Goal: Task Accomplishment & Management: Manage account settings

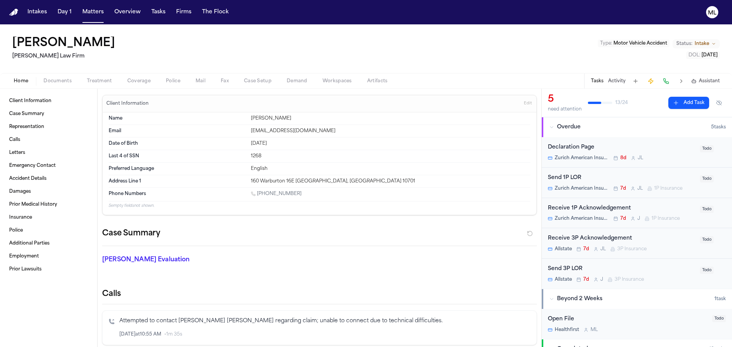
click at [95, 14] on button "Matters" at bounding box center [92, 12] width 27 height 14
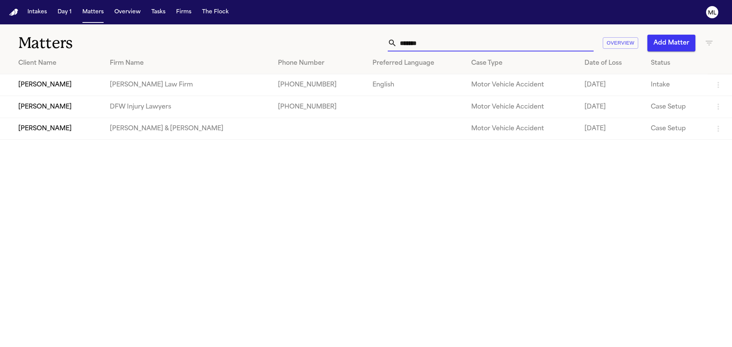
drag, startPoint x: 458, startPoint y: 47, endPoint x: 356, endPoint y: 40, distance: 102.4
click at [356, 40] on div "******* Overview Add Matter" at bounding box center [467, 43] width 493 height 17
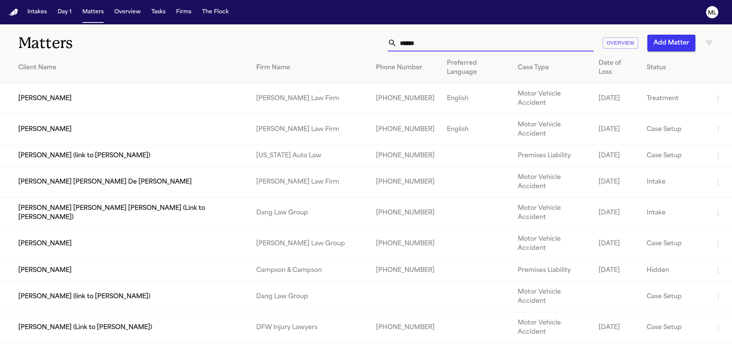
type input "*****"
click at [116, 114] on td "Jenni Perez" at bounding box center [125, 129] width 250 height 31
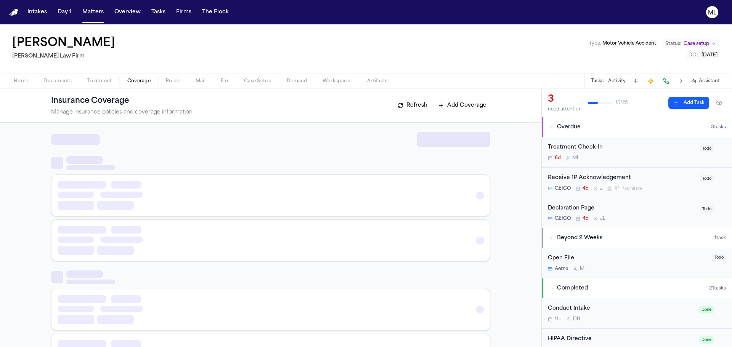
click at [127, 82] on span "Coverage" at bounding box center [138, 81] width 23 height 6
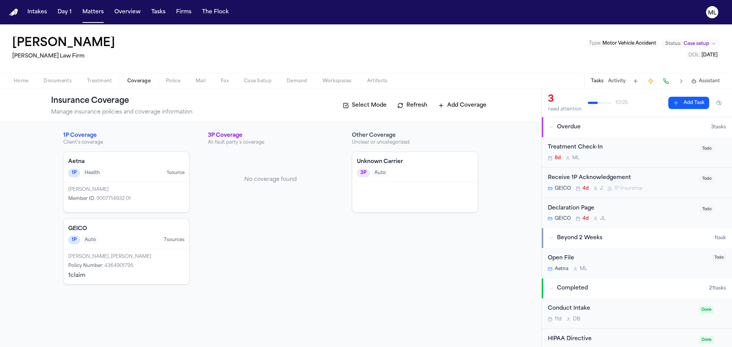
click at [132, 244] on div "1P Auto 7 source s" at bounding box center [126, 240] width 116 height 8
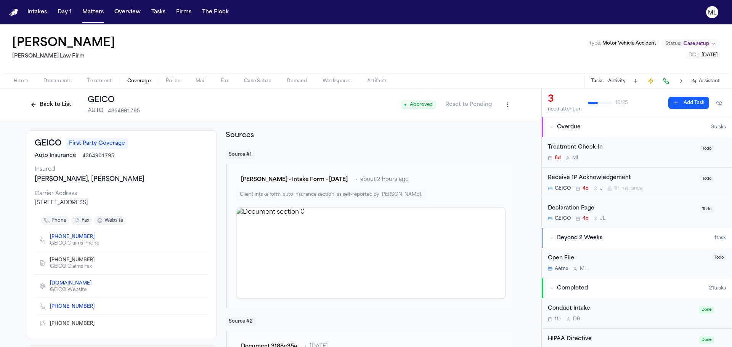
scroll to position [1, 0]
click at [89, 11] on button "Matters" at bounding box center [92, 12] width 27 height 14
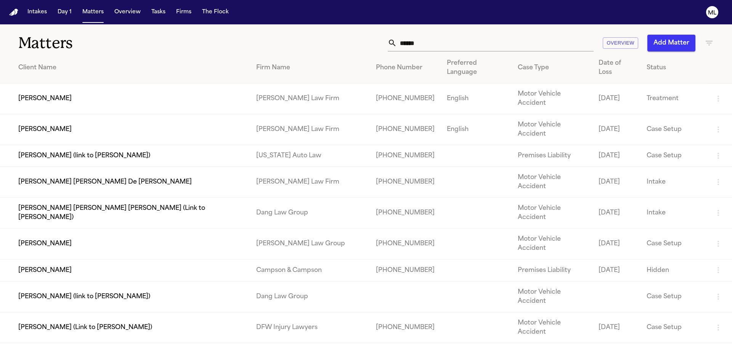
drag, startPoint x: 418, startPoint y: 39, endPoint x: 359, endPoint y: 43, distance: 59.2
click at [359, 43] on div "***** Overview Add Matter" at bounding box center [467, 43] width 493 height 17
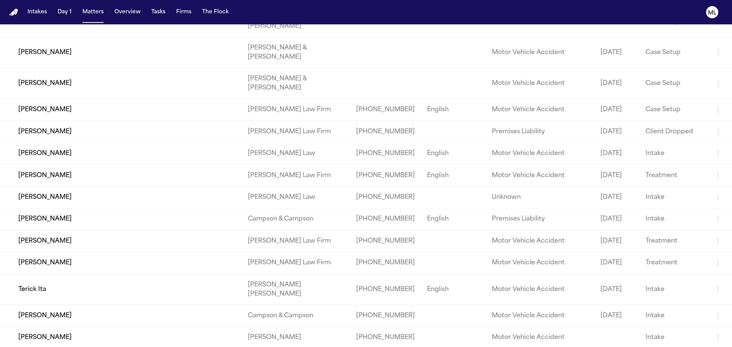
scroll to position [1602, 0]
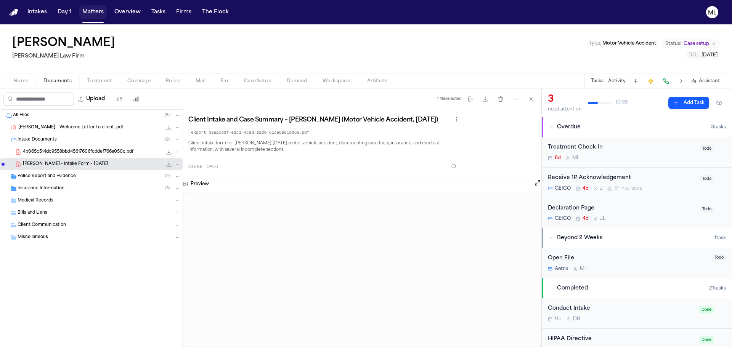
click at [94, 11] on button "Matters" at bounding box center [92, 12] width 27 height 14
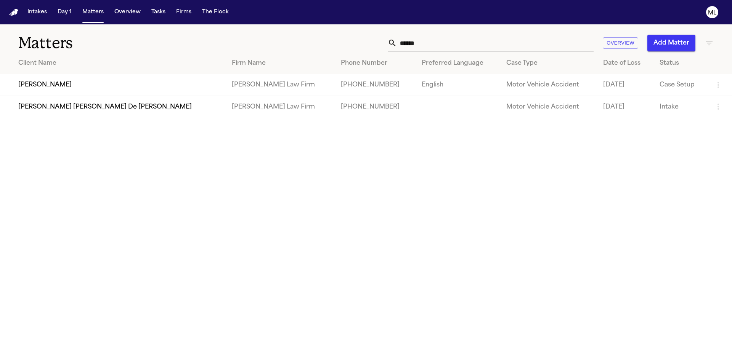
drag, startPoint x: 399, startPoint y: 40, endPoint x: 381, endPoint y: 40, distance: 17.5
click at [382, 40] on div "***** Overview Add Matter" at bounding box center [467, 43] width 493 height 17
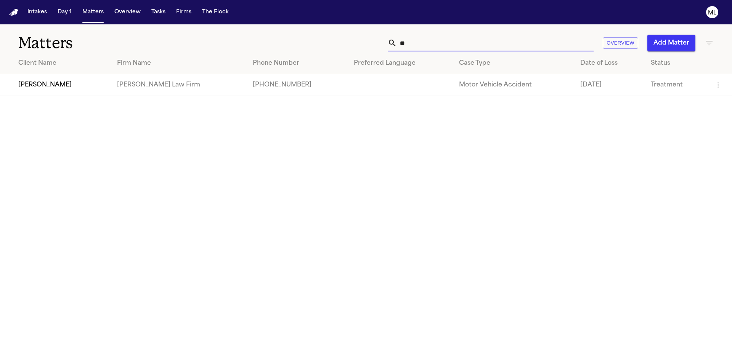
type input "*"
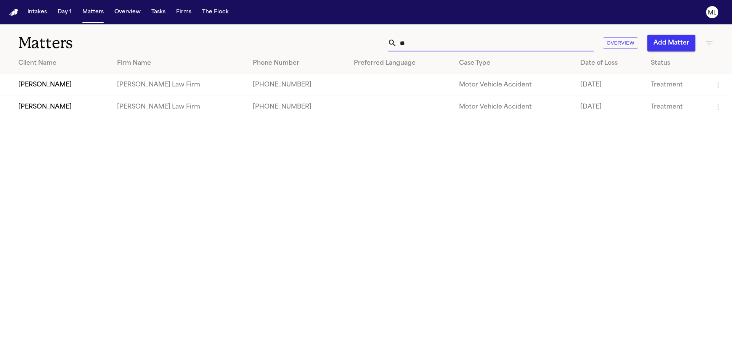
type input "*"
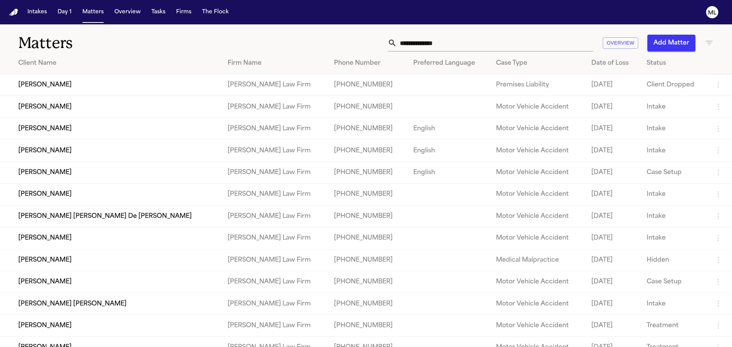
click at [706, 42] on icon "button" at bounding box center [709, 43] width 7 height 5
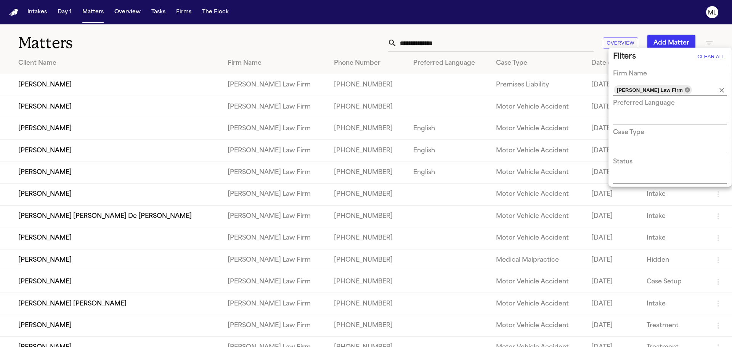
click at [685, 92] on icon at bounding box center [687, 89] width 5 height 5
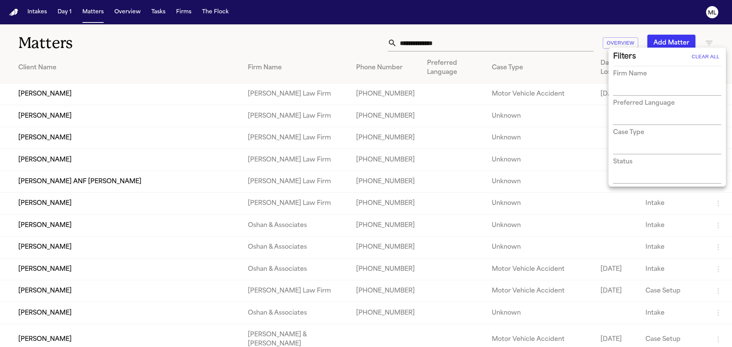
click at [628, 144] on input "text" at bounding box center [661, 148] width 97 height 11
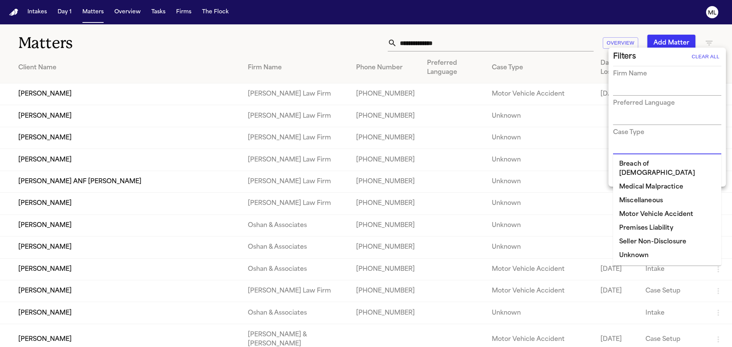
click at [643, 93] on input "text" at bounding box center [661, 90] width 97 height 11
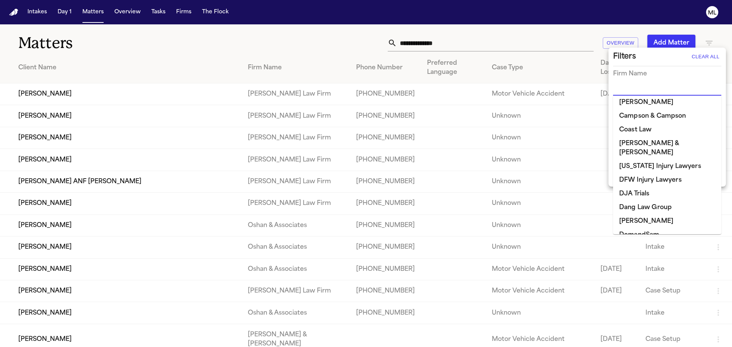
scroll to position [153, 0]
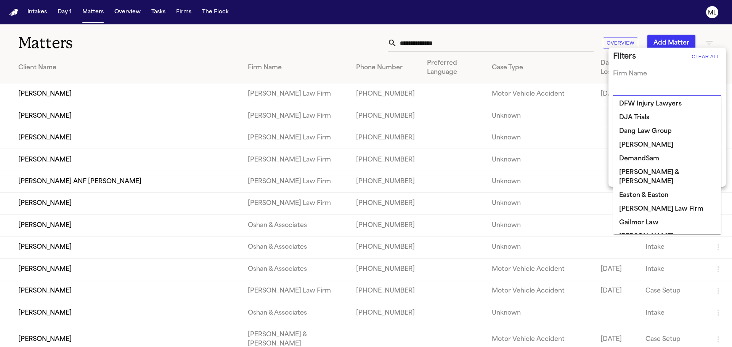
click at [641, 189] on li "Easton & Easton" at bounding box center [667, 196] width 108 height 14
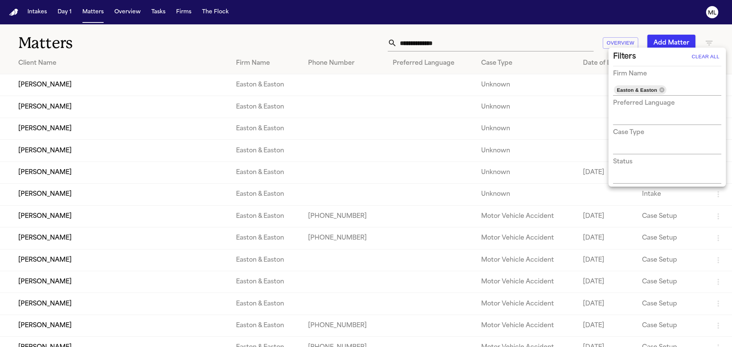
click at [156, 59] on div at bounding box center [366, 173] width 732 height 347
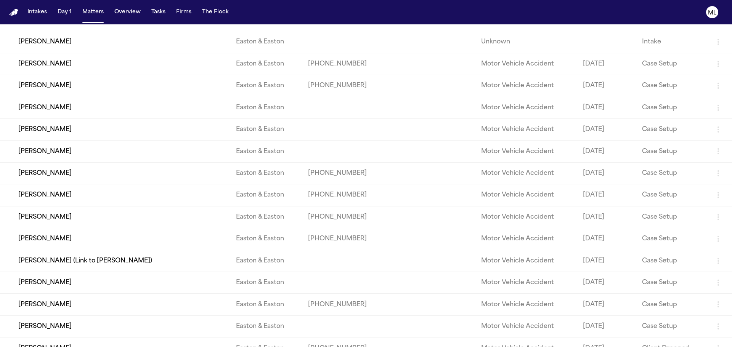
click at [50, 177] on td "Kelly Thomas" at bounding box center [115, 173] width 230 height 22
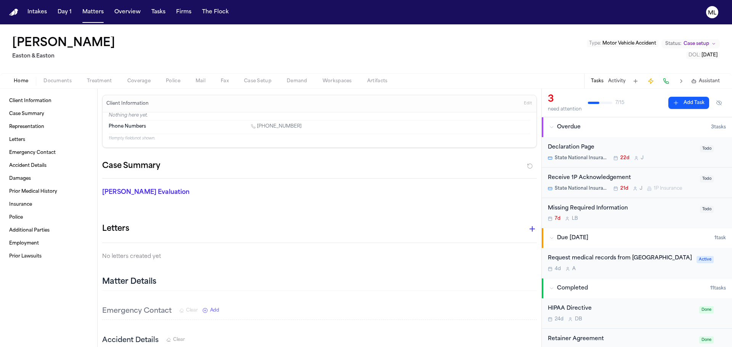
click at [129, 85] on span "button" at bounding box center [139, 85] width 32 height 1
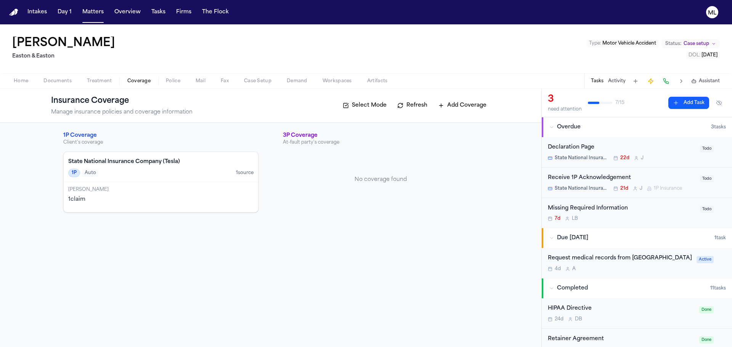
click at [63, 84] on span "Documents" at bounding box center [57, 81] width 28 height 6
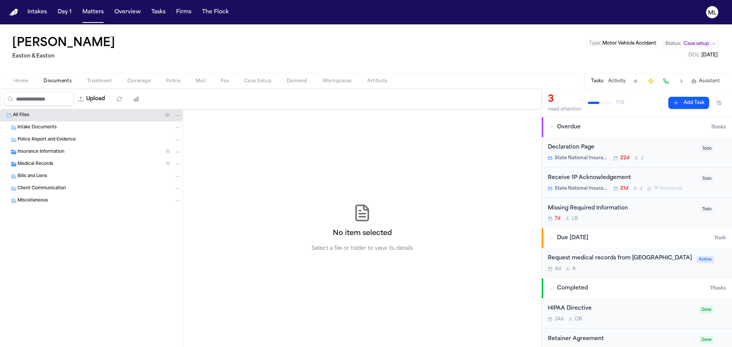
click at [41, 153] on span "Insurance Information" at bounding box center [41, 152] width 47 height 6
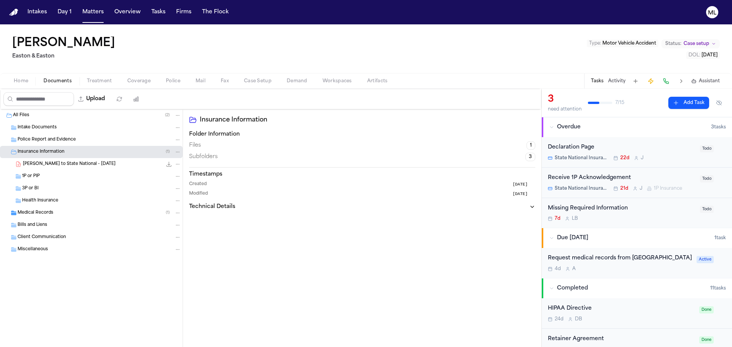
click at [76, 162] on span "K. Thomas - LOR to State National - 8.1.25" at bounding box center [69, 164] width 93 height 6
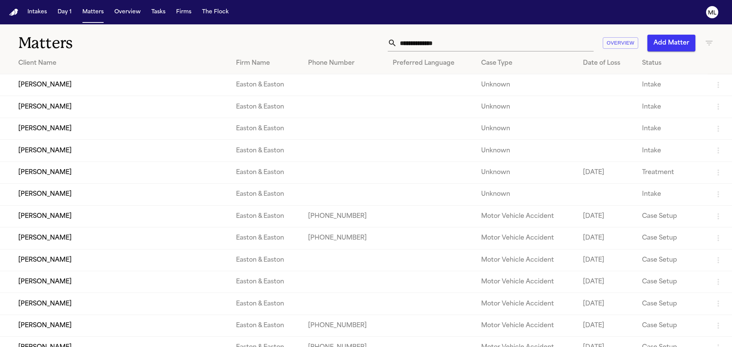
click at [252, 84] on td "Easton & Easton" at bounding box center [266, 85] width 72 height 22
click at [583, 61] on div "Date of Loss" at bounding box center [606, 63] width 47 height 9
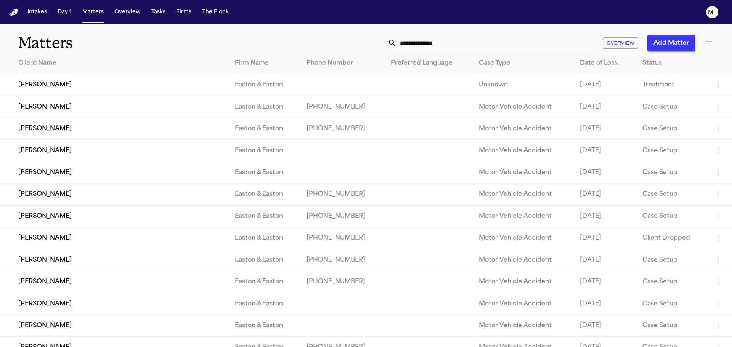
click at [580, 61] on div "Date of Loss ↓" at bounding box center [605, 63] width 50 height 9
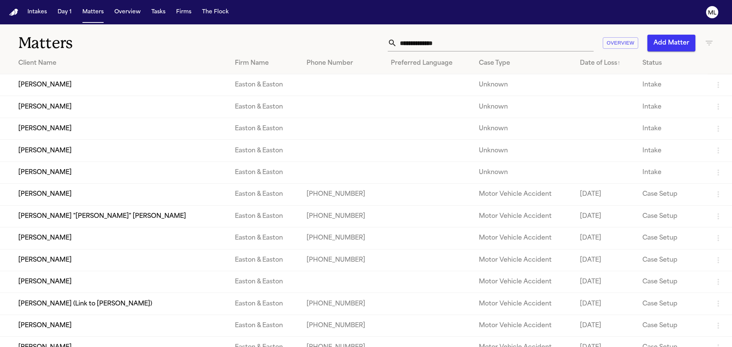
click at [580, 66] on div "Date of Loss ↑" at bounding box center [605, 63] width 50 height 9
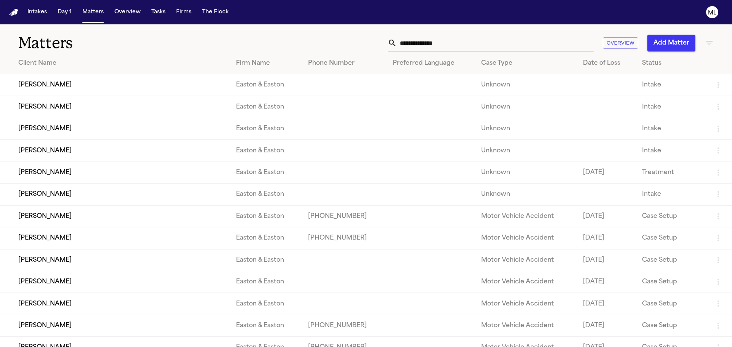
click at [411, 33] on div "Matters Overview Add Matter" at bounding box center [366, 38] width 732 height 28
click at [412, 39] on input "text" at bounding box center [495, 43] width 197 height 17
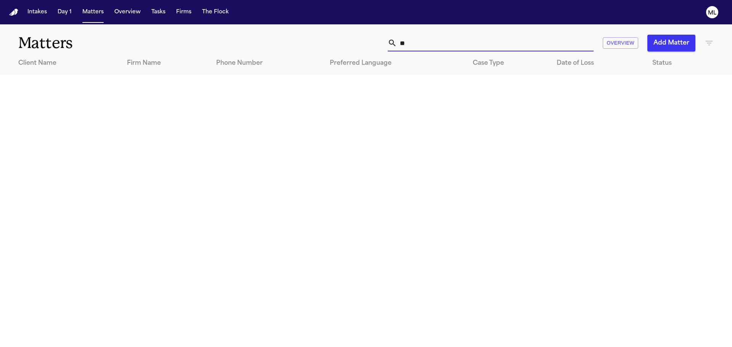
type input "*"
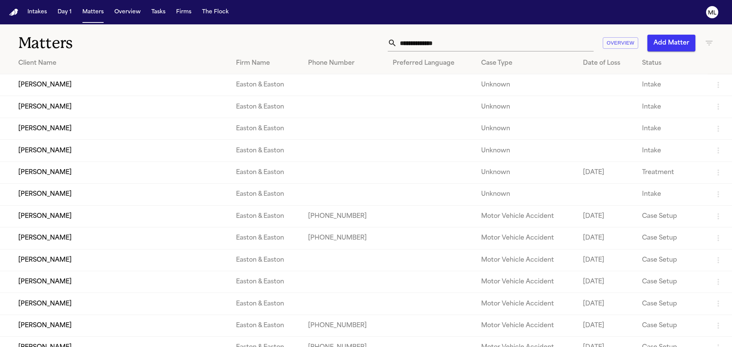
click at [708, 43] on div "Matters Overview Add Matter" at bounding box center [366, 38] width 732 height 28
click at [706, 43] on icon "button" at bounding box center [709, 43] width 9 height 9
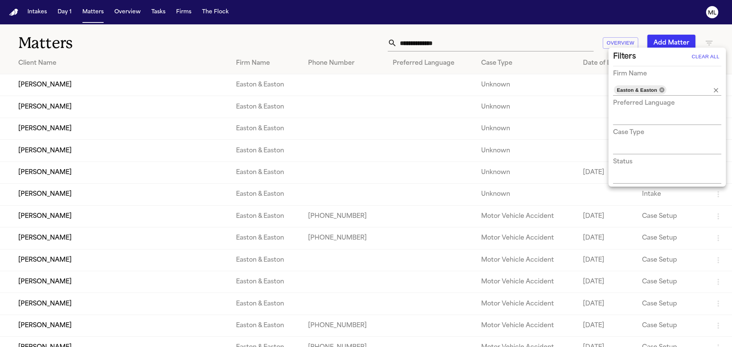
click at [661, 90] on icon at bounding box center [661, 89] width 5 height 5
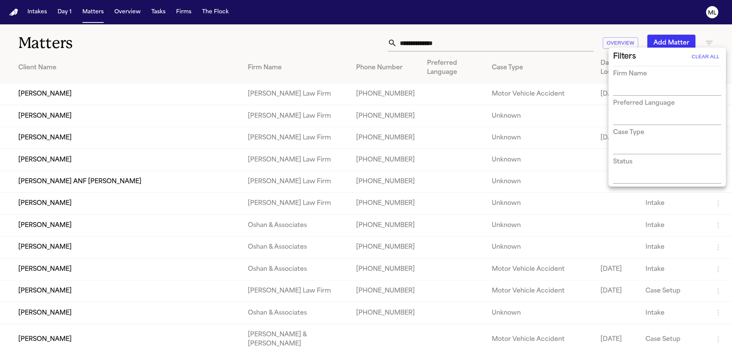
click at [662, 91] on input "text" at bounding box center [661, 90] width 97 height 11
type input "*"
type input "***"
click at [646, 105] on li "DJA Trials" at bounding box center [667, 106] width 108 height 14
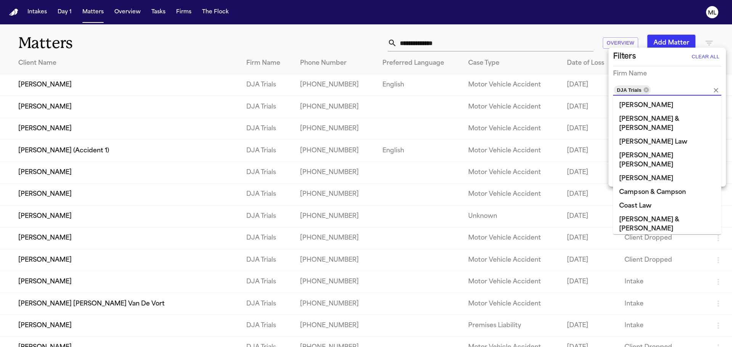
scroll to position [15, 0]
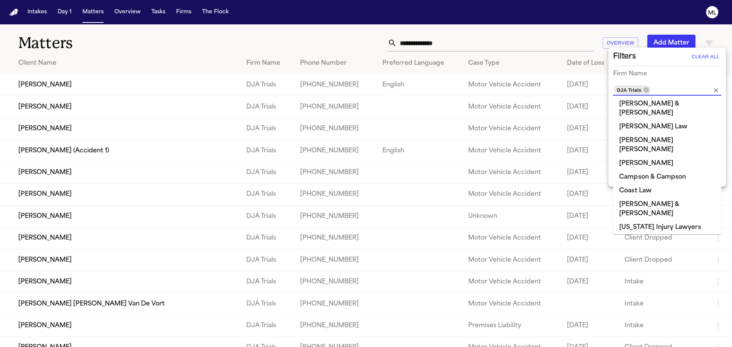
click at [643, 248] on li "DJA Trials" at bounding box center [667, 255] width 108 height 14
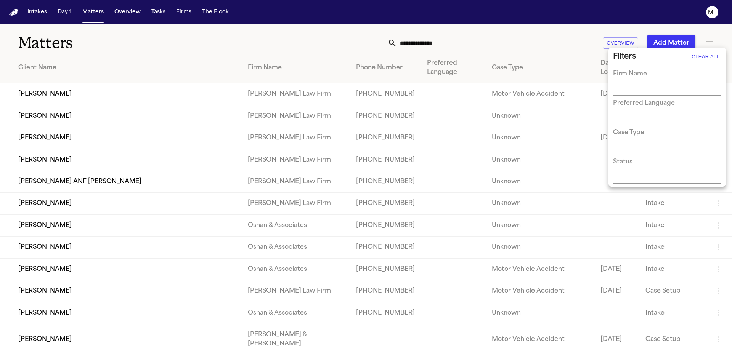
click at [319, 46] on div at bounding box center [366, 173] width 732 height 347
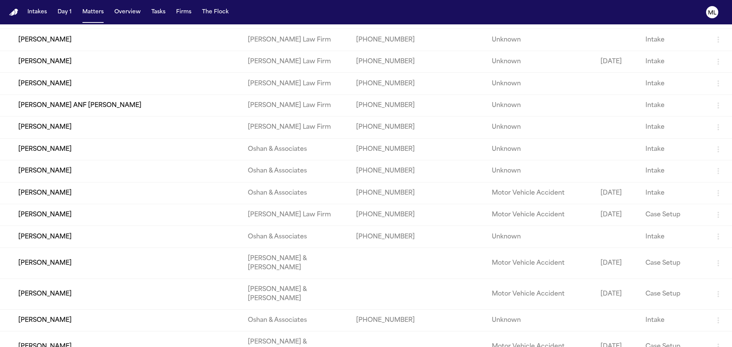
scroll to position [0, 0]
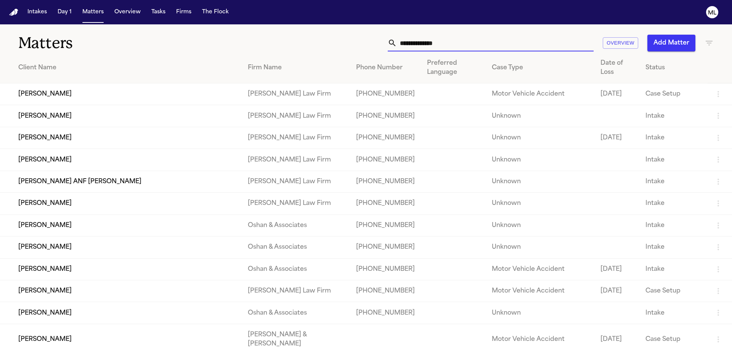
click at [420, 38] on input "text" at bounding box center [495, 43] width 197 height 17
type input "*"
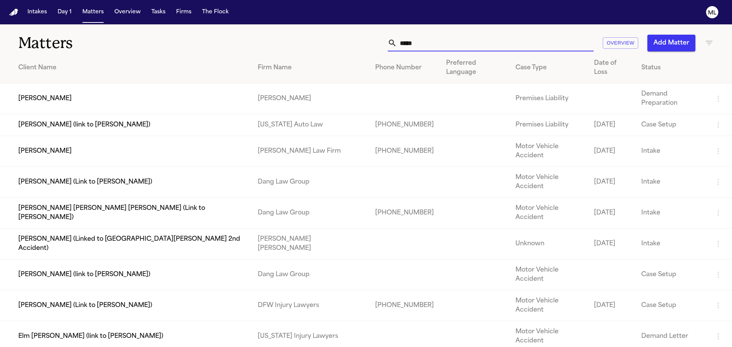
type input "*****"
click at [126, 136] on td "Marilu Jeton" at bounding box center [126, 151] width 252 height 31
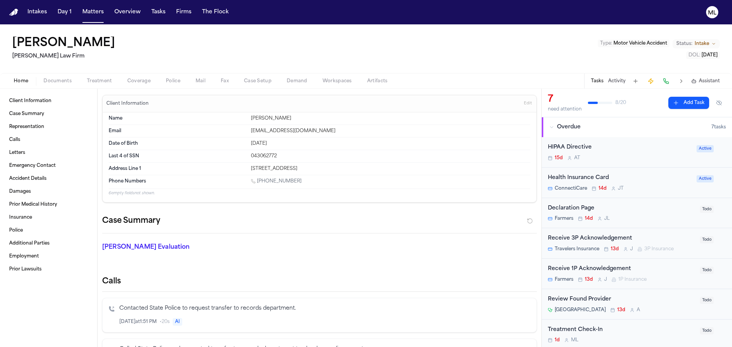
click at [630, 158] on div "15d A T" at bounding box center [620, 158] width 144 height 6
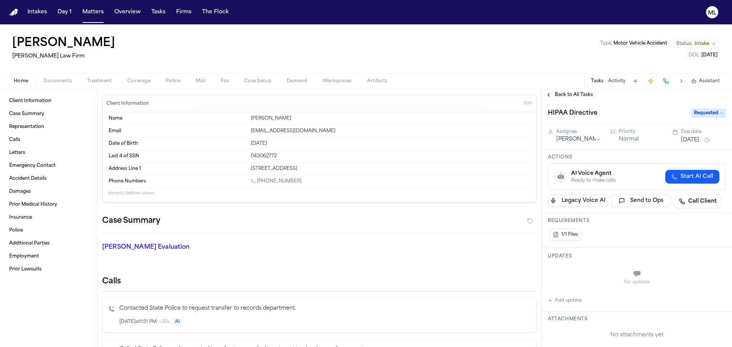
click at [698, 112] on span "Requested" at bounding box center [709, 113] width 34 height 9
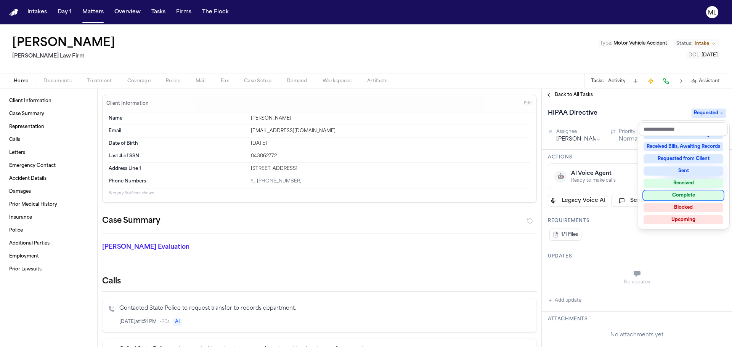
click at [683, 196] on div "Complete" at bounding box center [684, 195] width 80 height 9
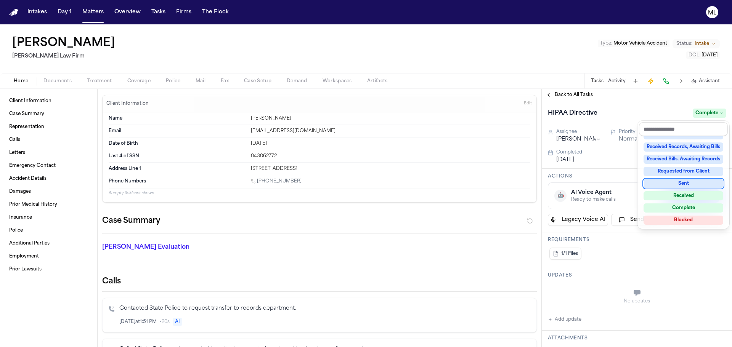
click at [567, 90] on div "Back to All Tasks HIPAA Directive Complete Assignee Aysha Tebha Priority Normal…" at bounding box center [637, 218] width 190 height 259
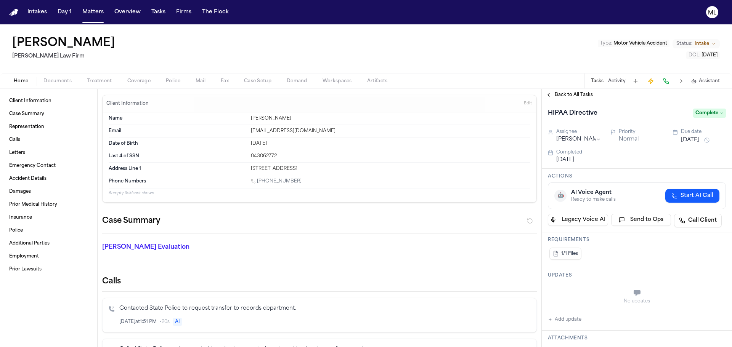
click at [566, 93] on span "Back to All Tasks" at bounding box center [574, 95] width 38 height 6
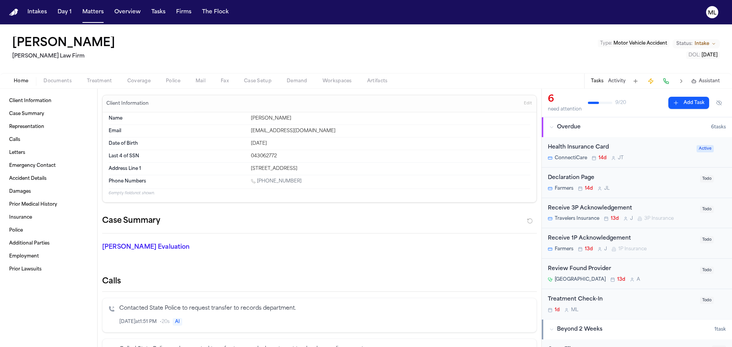
click at [659, 151] on div "Health Insurance Card" at bounding box center [620, 147] width 144 height 9
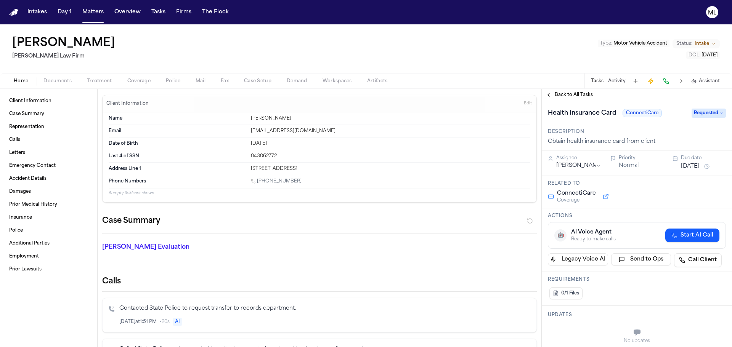
click at [708, 114] on span "Requested" at bounding box center [709, 113] width 34 height 9
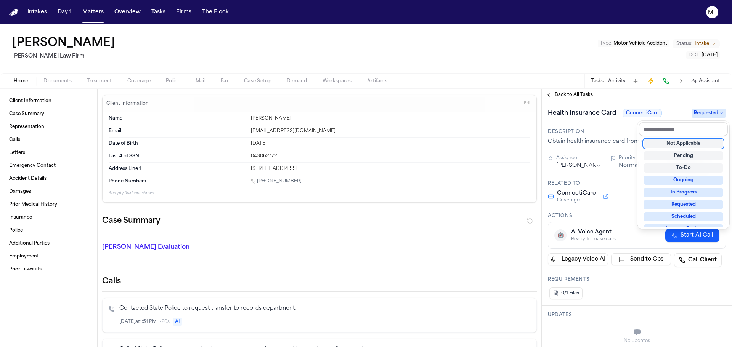
click at [694, 141] on div "Not Applicable" at bounding box center [684, 143] width 80 height 9
click at [560, 95] on div "**********" at bounding box center [637, 218] width 190 height 259
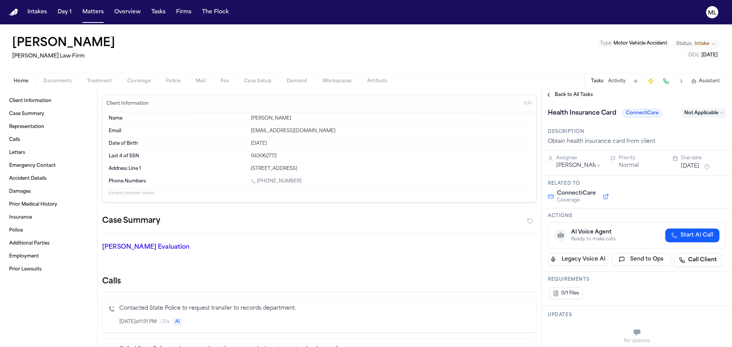
click at [561, 95] on span "Back to All Tasks" at bounding box center [574, 95] width 38 height 6
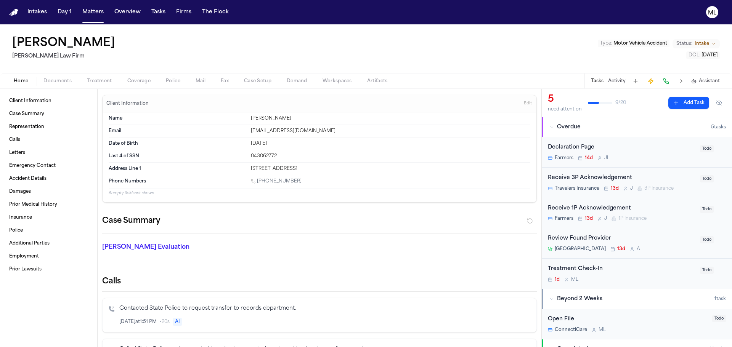
click at [646, 274] on div "Treatment Check-In 1d M L" at bounding box center [622, 274] width 148 height 18
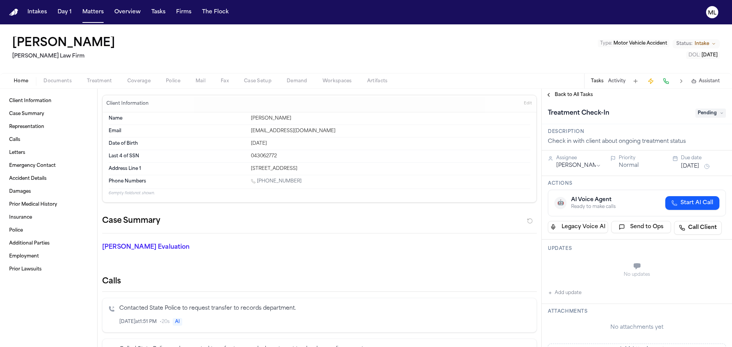
click at [685, 166] on button "Aug 28, 2025" at bounding box center [690, 167] width 18 height 8
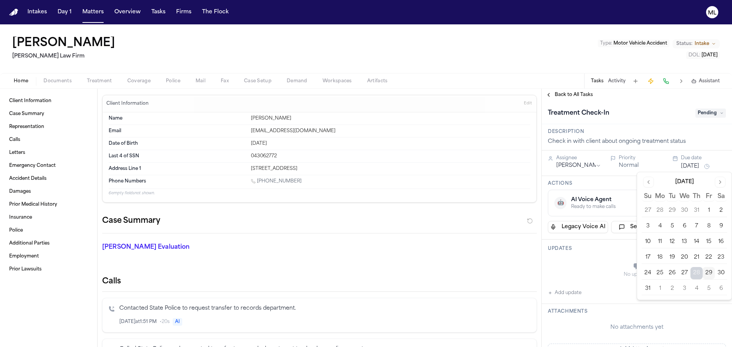
click at [681, 285] on button "3" at bounding box center [684, 289] width 12 height 12
click at [572, 94] on span "Back to All Tasks" at bounding box center [574, 95] width 38 height 6
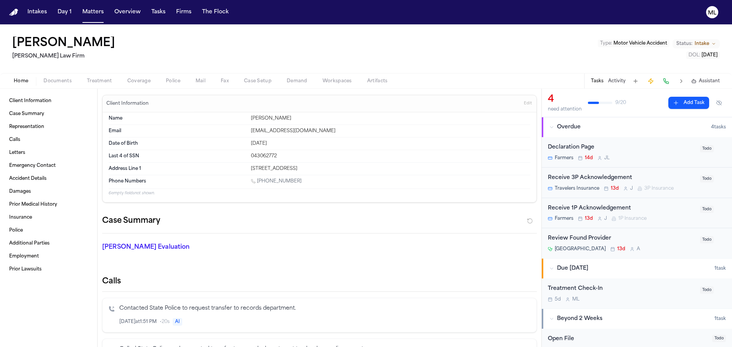
click at [661, 248] on div "Westchester Medical Center 13d A" at bounding box center [622, 249] width 148 height 6
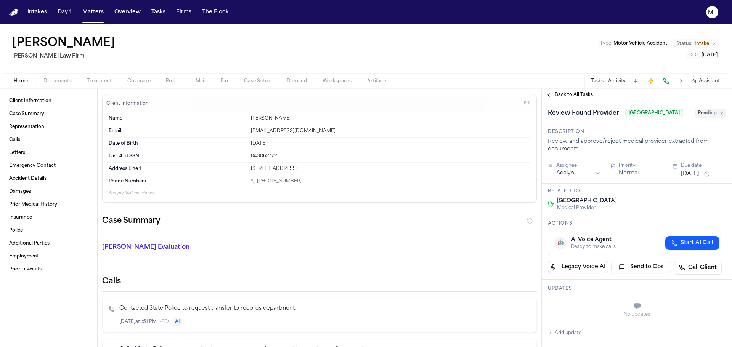
click at [704, 118] on span "Pending" at bounding box center [711, 113] width 31 height 9
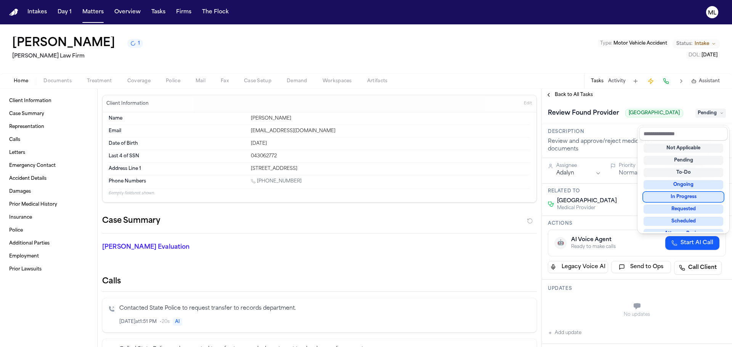
scroll to position [119, 0]
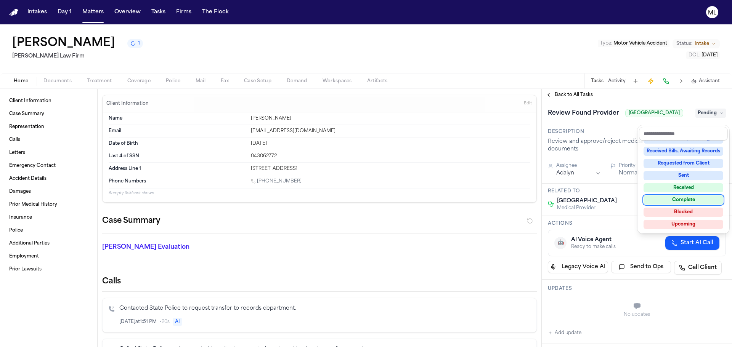
click at [682, 200] on div "Complete" at bounding box center [684, 200] width 80 height 9
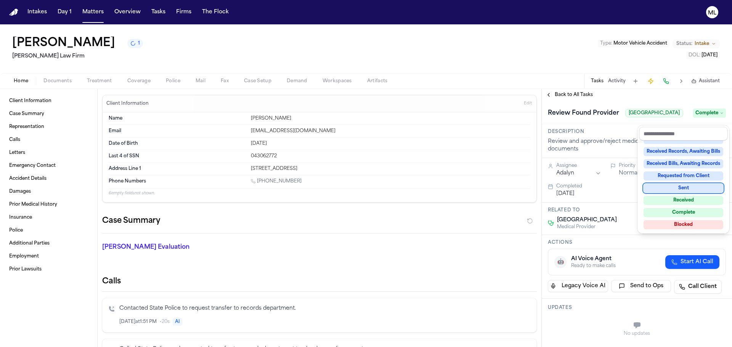
click at [562, 93] on div "**********" at bounding box center [637, 218] width 190 height 259
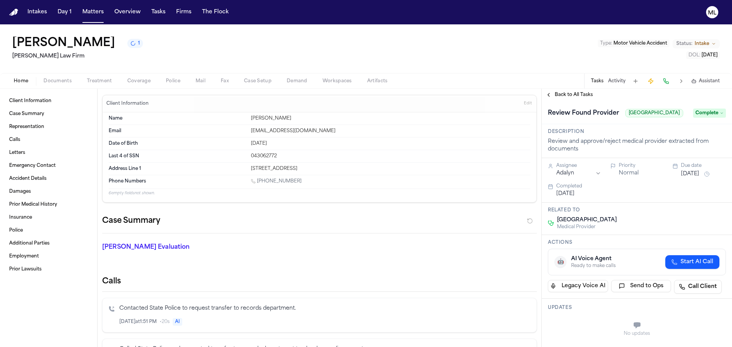
click at [562, 93] on span "Back to All Tasks" at bounding box center [574, 95] width 38 height 6
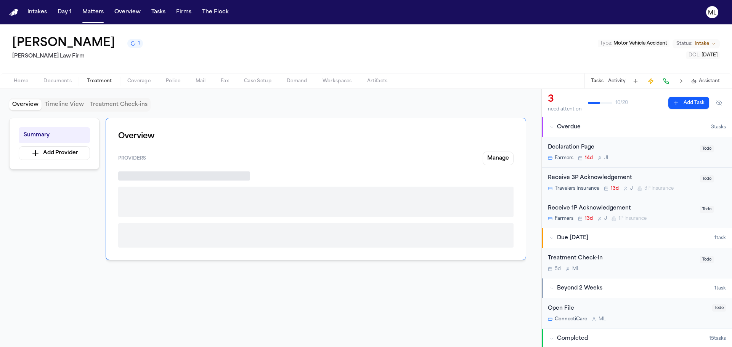
click at [94, 79] on span "Treatment" at bounding box center [99, 81] width 25 height 6
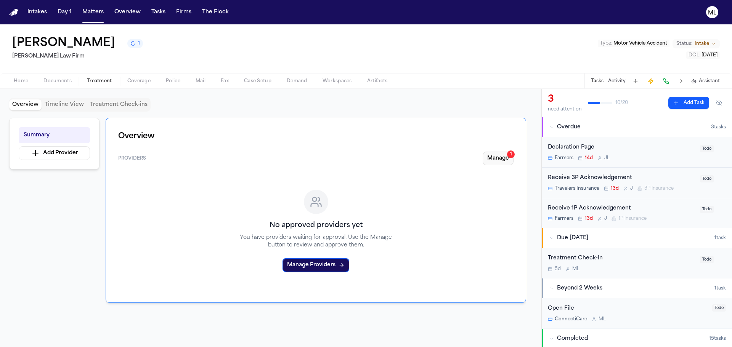
click at [510, 154] on div "1" at bounding box center [511, 155] width 8 height 8
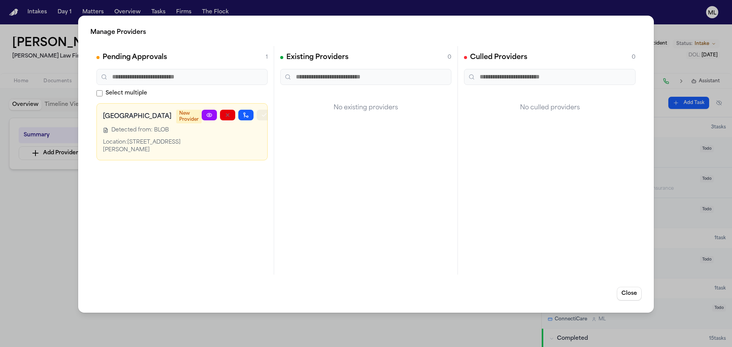
click at [262, 115] on icon "button" at bounding box center [264, 115] width 4 height 3
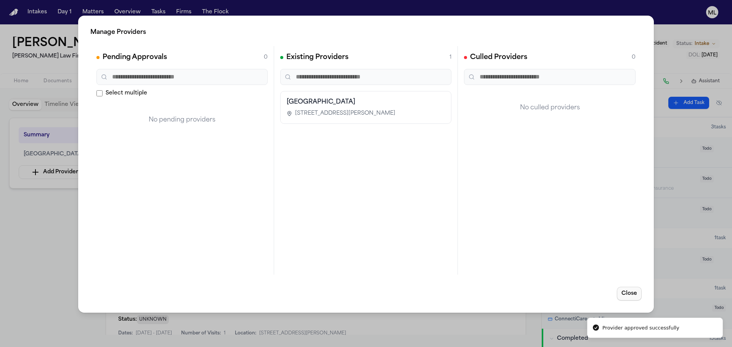
click at [631, 295] on button "Close" at bounding box center [629, 294] width 25 height 14
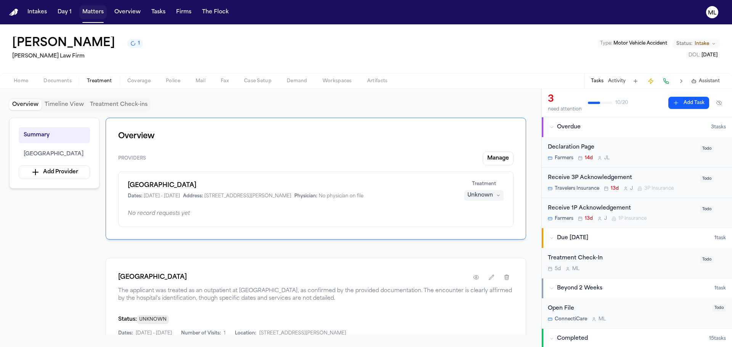
click at [88, 12] on button "Matters" at bounding box center [92, 12] width 27 height 14
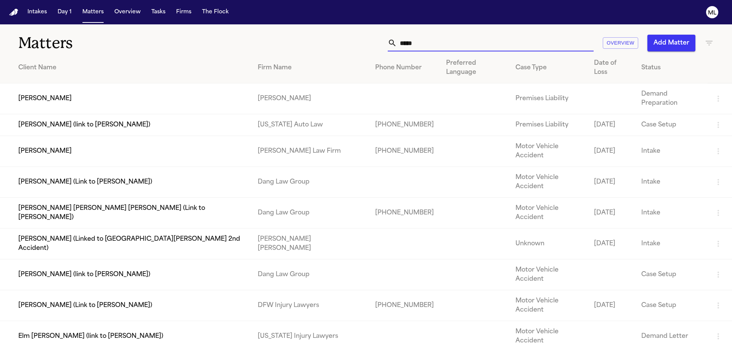
drag, startPoint x: 436, startPoint y: 43, endPoint x: 349, endPoint y: 42, distance: 86.6
click at [350, 43] on div "***** Overview Add Matter" at bounding box center [467, 43] width 493 height 17
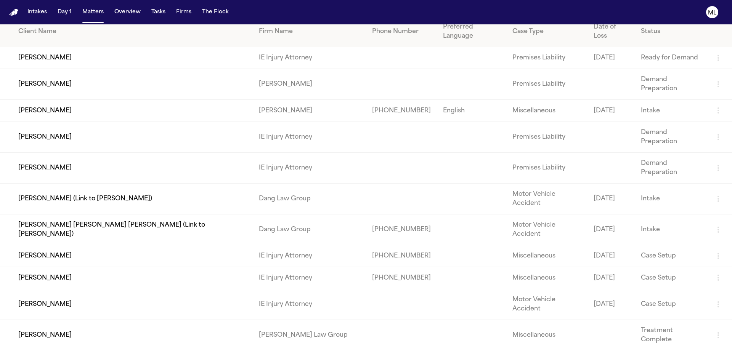
scroll to position [114, 0]
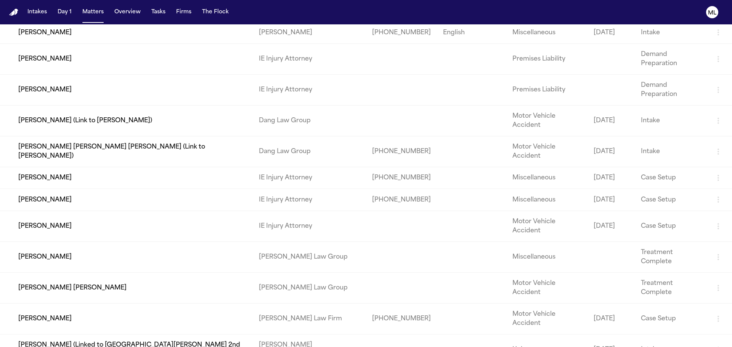
type input "****"
click at [182, 304] on td "Juan Gonzalez" at bounding box center [126, 319] width 253 height 31
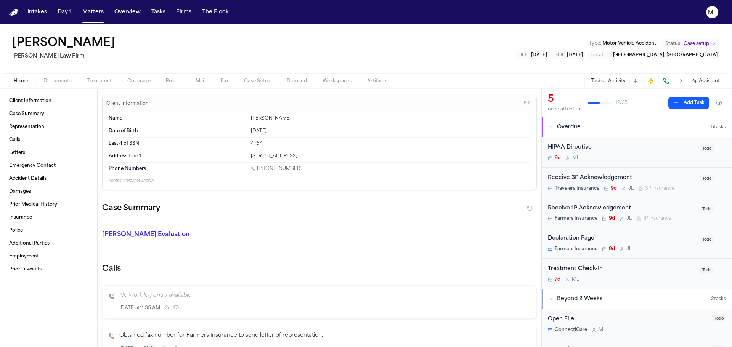
click at [643, 275] on div "Treatment Check-In 7d M L" at bounding box center [622, 274] width 148 height 18
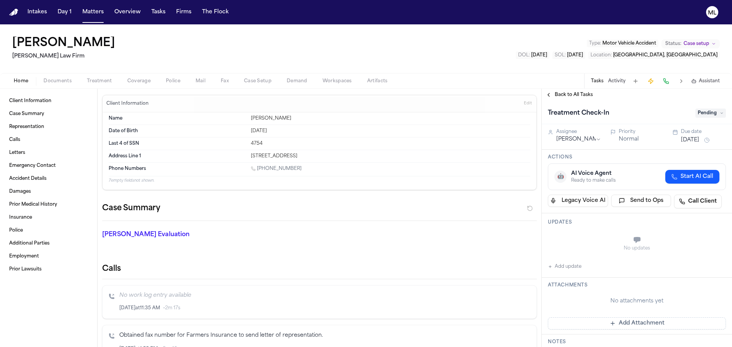
click at [682, 133] on div "Due date" at bounding box center [703, 132] width 45 height 6
click at [682, 138] on button "Aug 22, 2025" at bounding box center [690, 141] width 18 height 8
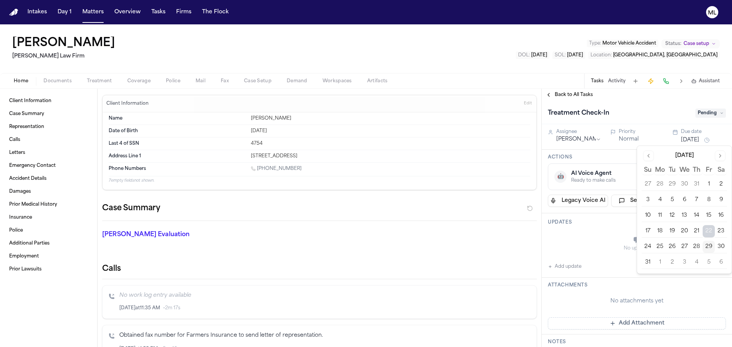
click at [681, 260] on button "3" at bounding box center [684, 263] width 12 height 12
click at [572, 100] on div "Back to All Tasks" at bounding box center [637, 95] width 190 height 12
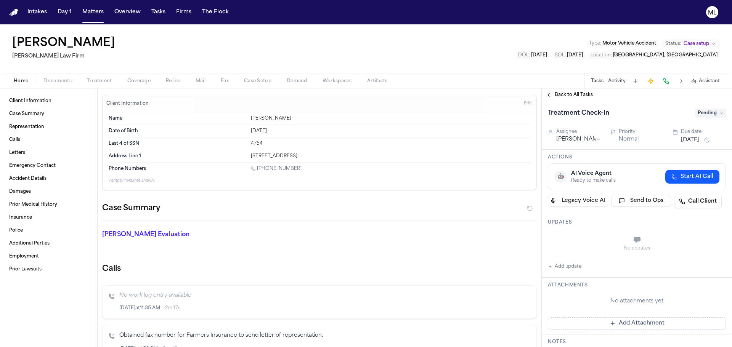
click at [572, 95] on span "Back to All Tasks" at bounding box center [574, 95] width 38 height 6
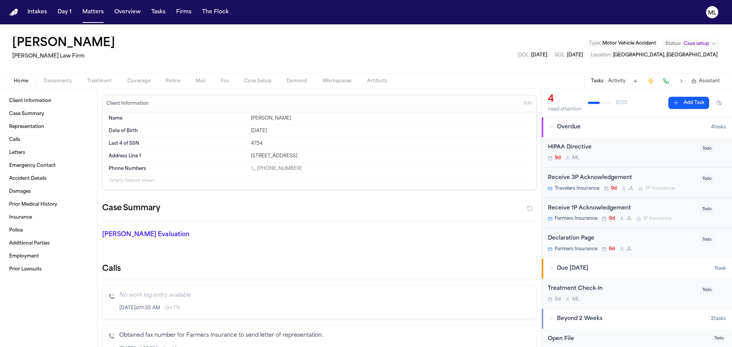
click at [621, 151] on div "HIPAA Directive" at bounding box center [622, 147] width 148 height 9
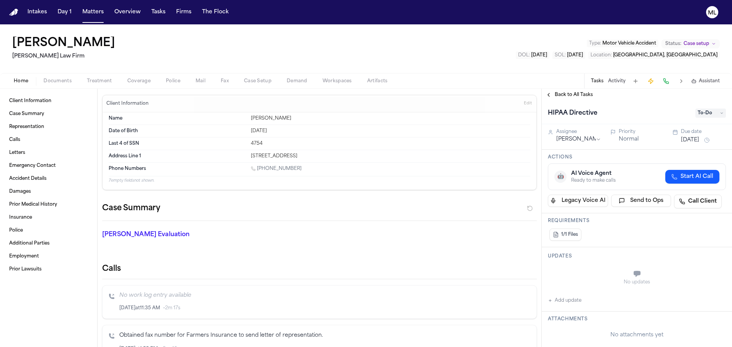
click at [711, 115] on span "To-Do" at bounding box center [711, 113] width 31 height 9
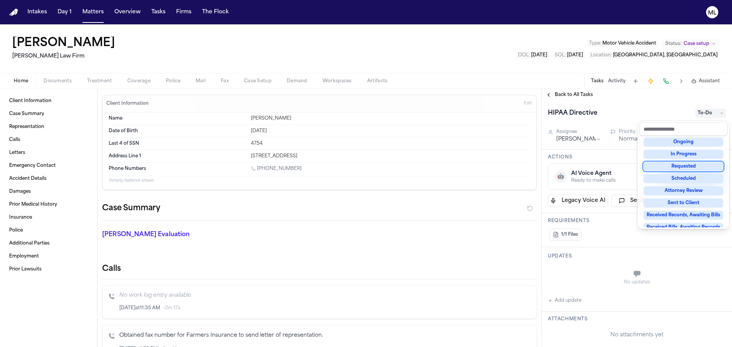
click at [681, 170] on div "Requested" at bounding box center [684, 166] width 80 height 9
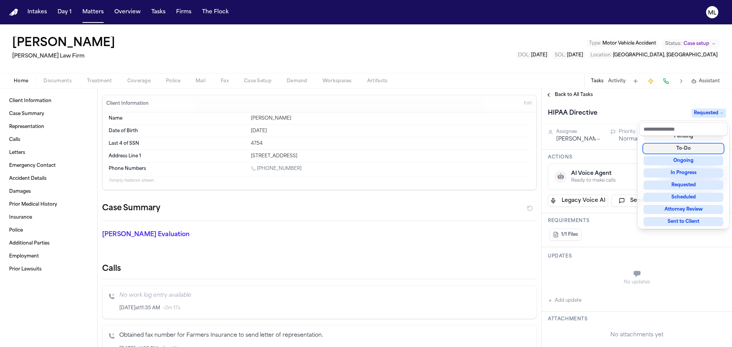
click at [556, 93] on div "Back to All Tasks HIPAA Directive Requested Assignee Michelle Landazabal Priori…" at bounding box center [637, 218] width 190 height 259
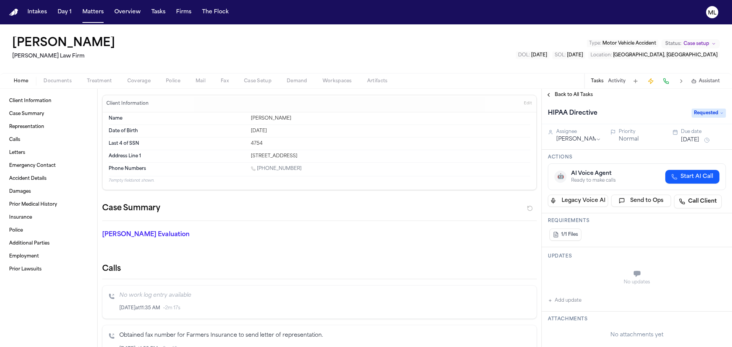
click at [562, 93] on span "Back to All Tasks" at bounding box center [574, 95] width 38 height 6
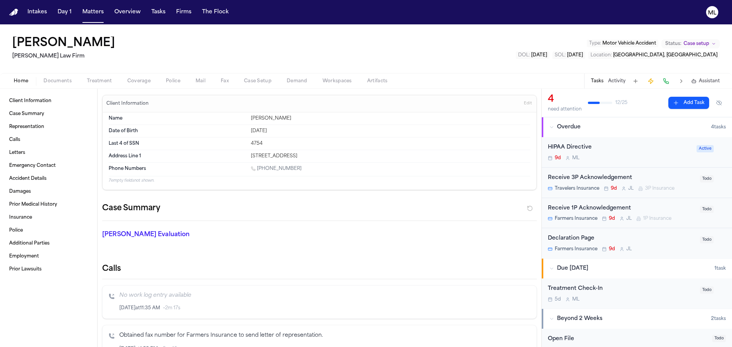
click at [102, 81] on span "Treatment" at bounding box center [99, 81] width 25 height 6
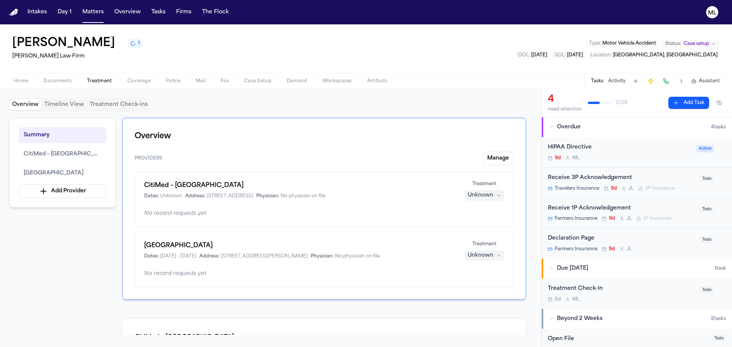
click at [418, 261] on div "Westchester Medical Center Dates: 8/5/2025 - 8/5/2025 Address: 100 Woods Road, …" at bounding box center [324, 260] width 379 height 56
click at [470, 256] on div "Unknown" at bounding box center [481, 256] width 26 height 8
click at [471, 284] on span "Completed" at bounding box center [475, 285] width 30 height 8
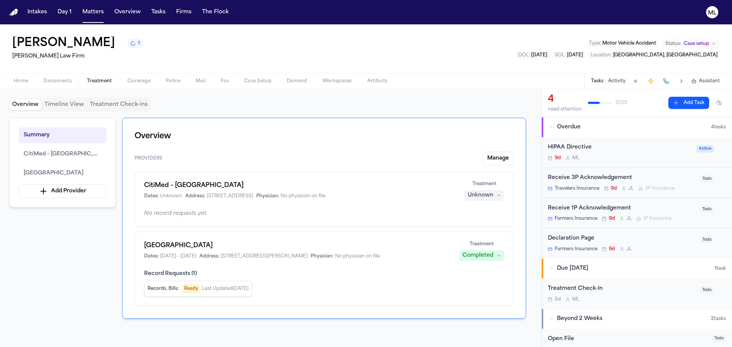
click at [486, 194] on div "Unknown" at bounding box center [481, 196] width 26 height 8
click at [481, 212] on span "Treating" at bounding box center [470, 211] width 21 height 8
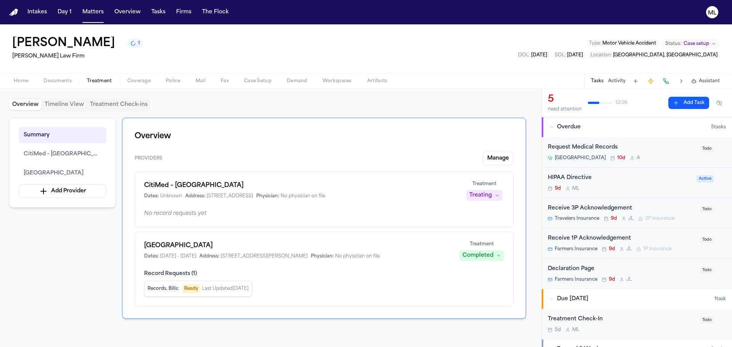
click at [665, 150] on div "Request Medical Records" at bounding box center [622, 147] width 148 height 9
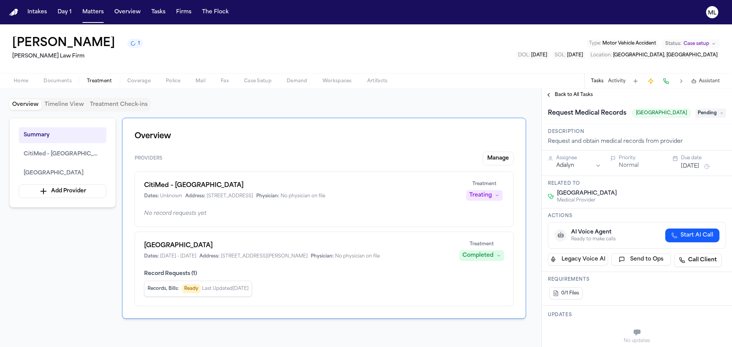
click at [699, 170] on button "Aug 19, 2025" at bounding box center [690, 167] width 18 height 8
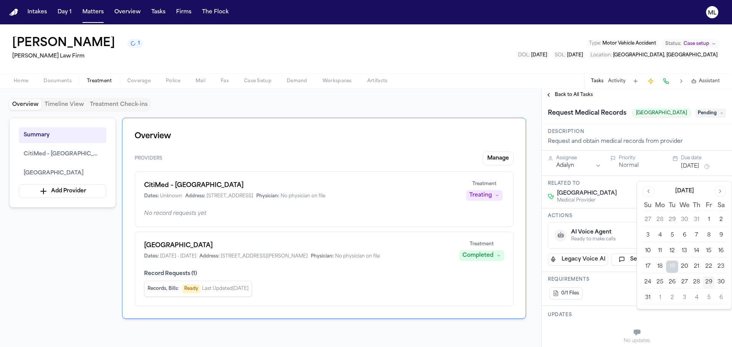
click at [670, 301] on button "2" at bounding box center [672, 298] width 12 height 12
click at [561, 95] on span "Back to All Tasks" at bounding box center [574, 95] width 38 height 6
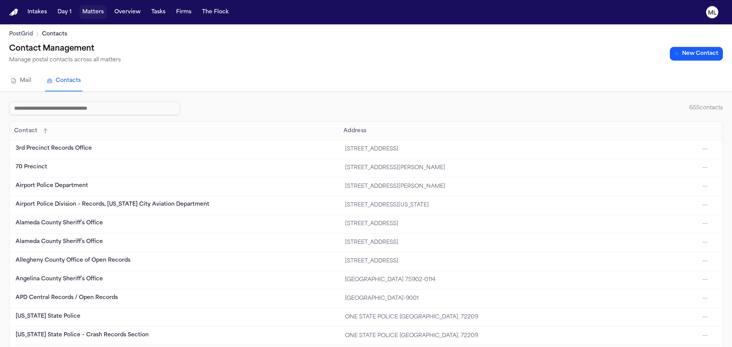
click at [86, 16] on button "Matters" at bounding box center [92, 12] width 27 height 14
